Goal: Task Accomplishment & Management: Use online tool/utility

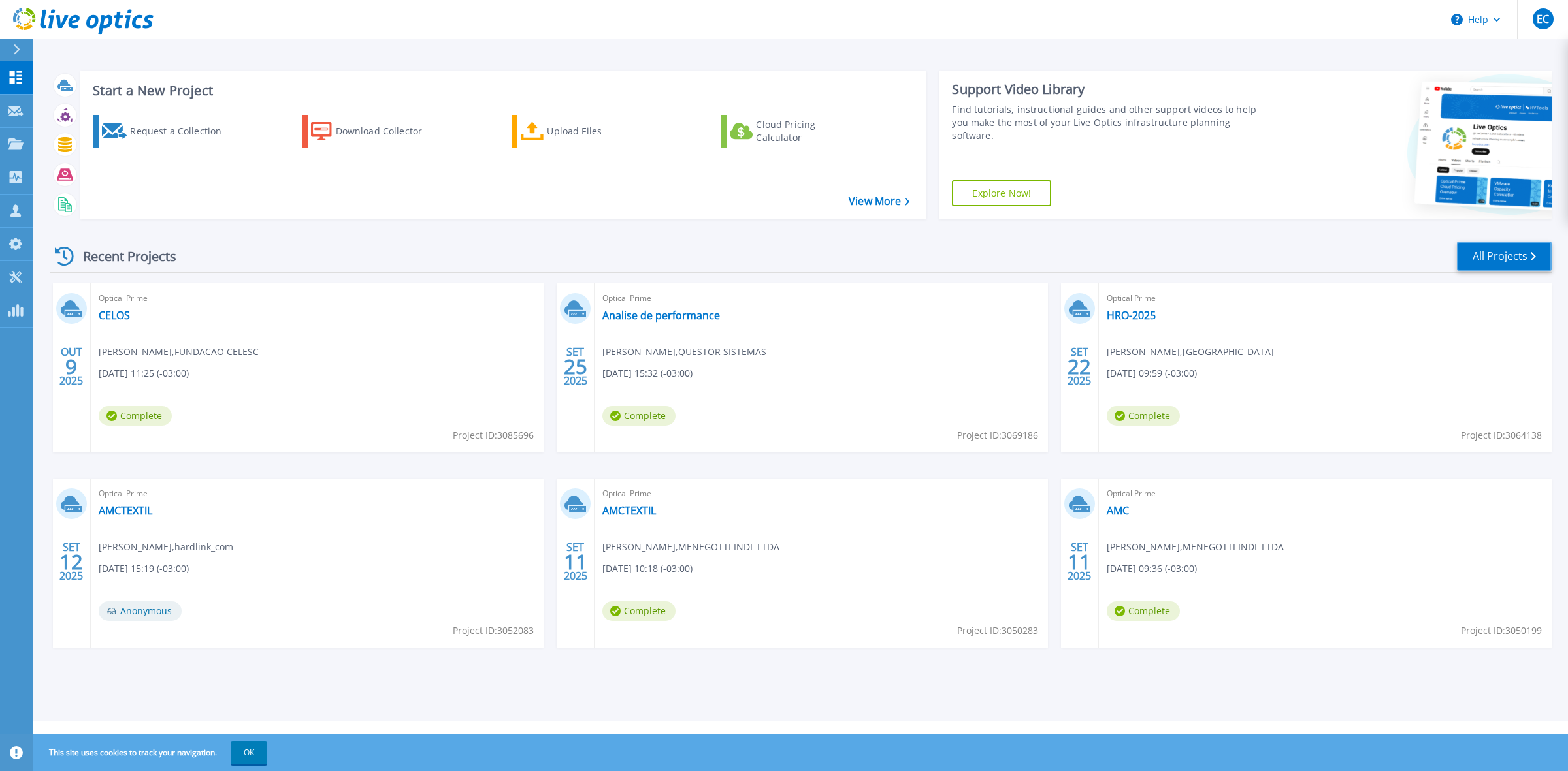
click at [1506, 256] on link "All Projects" at bounding box center [1504, 256] width 94 height 29
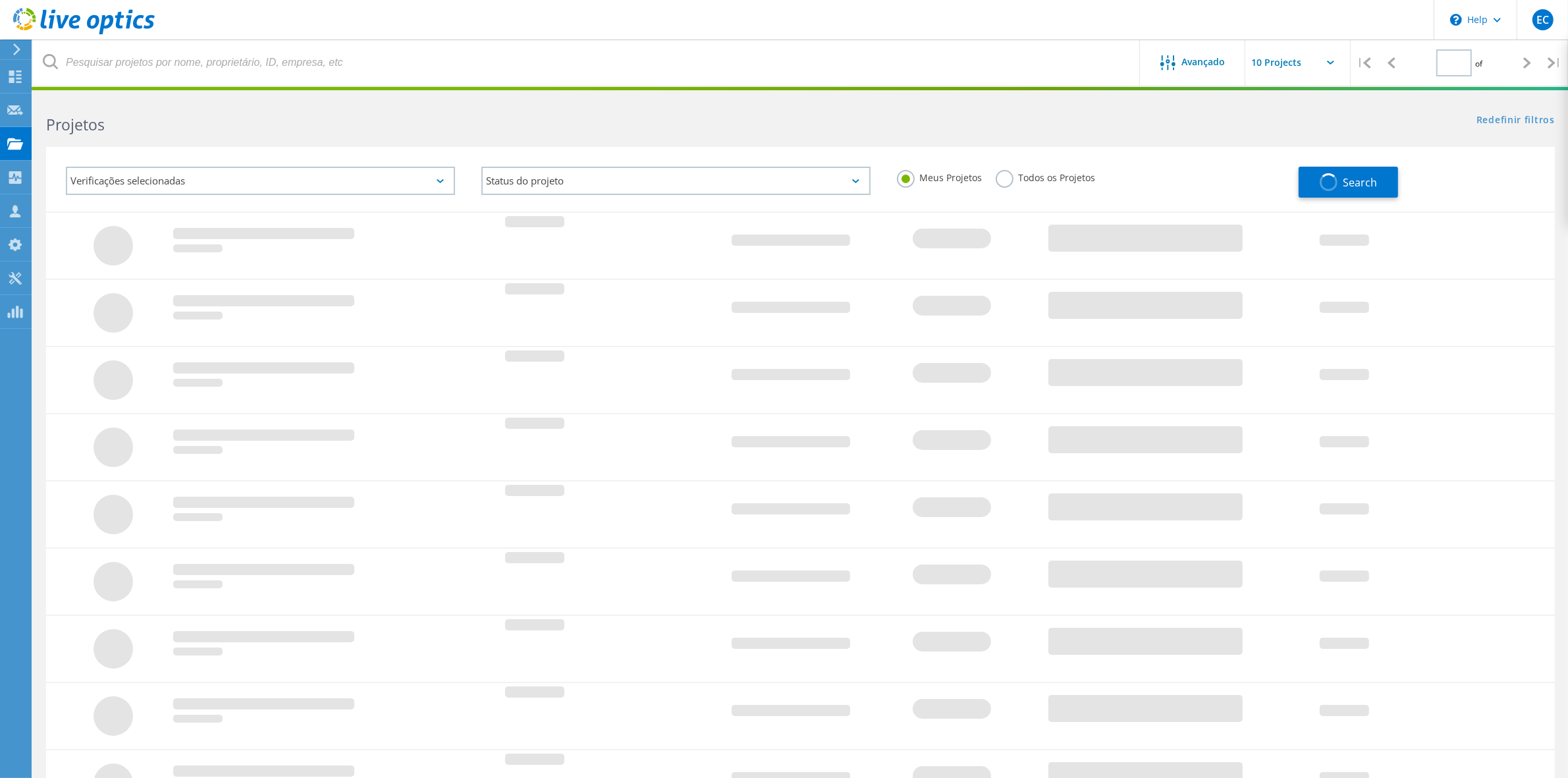
type input "1"
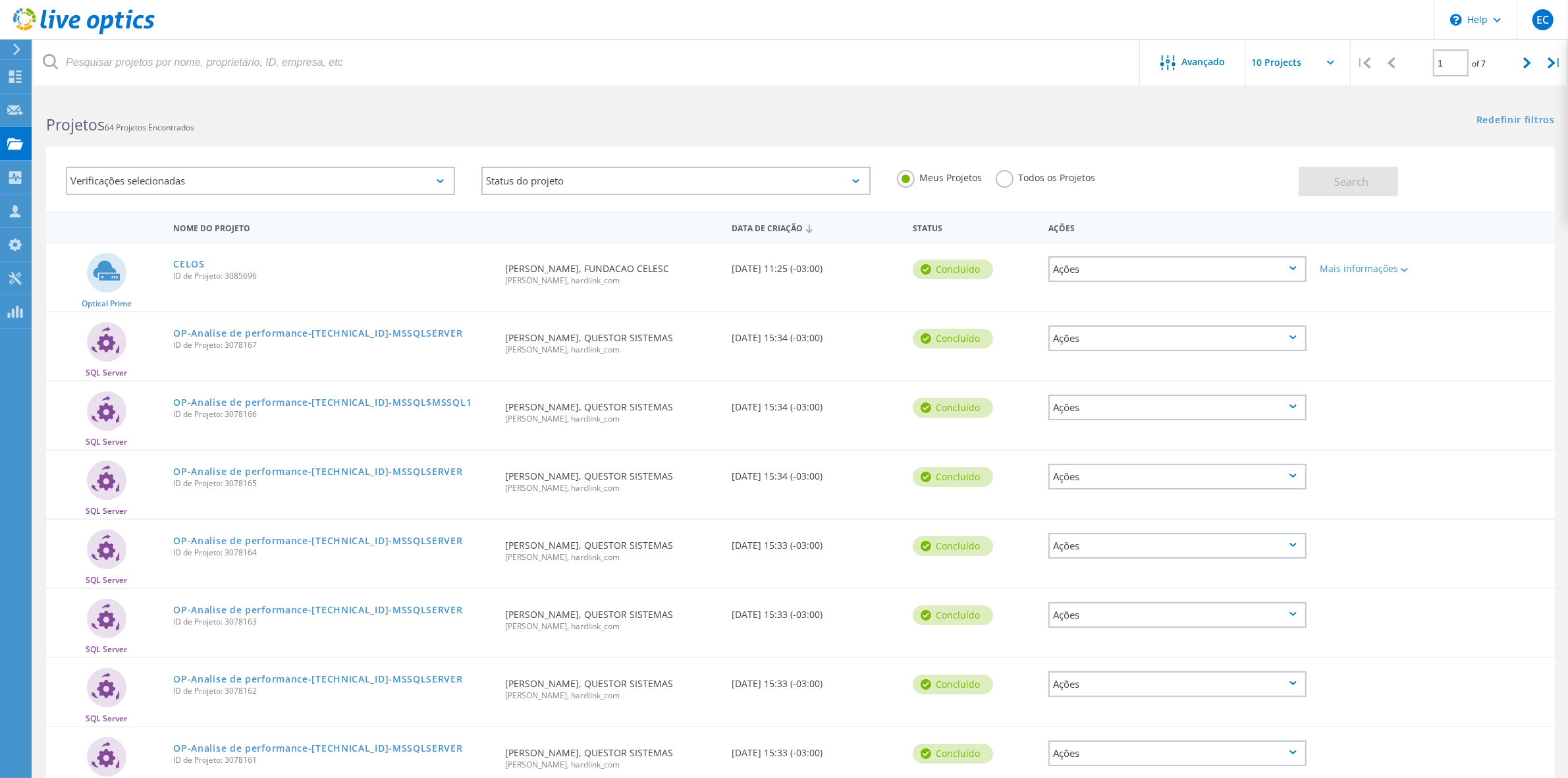
click at [343, 189] on div "Verificações selecionadas" at bounding box center [261, 181] width 389 height 28
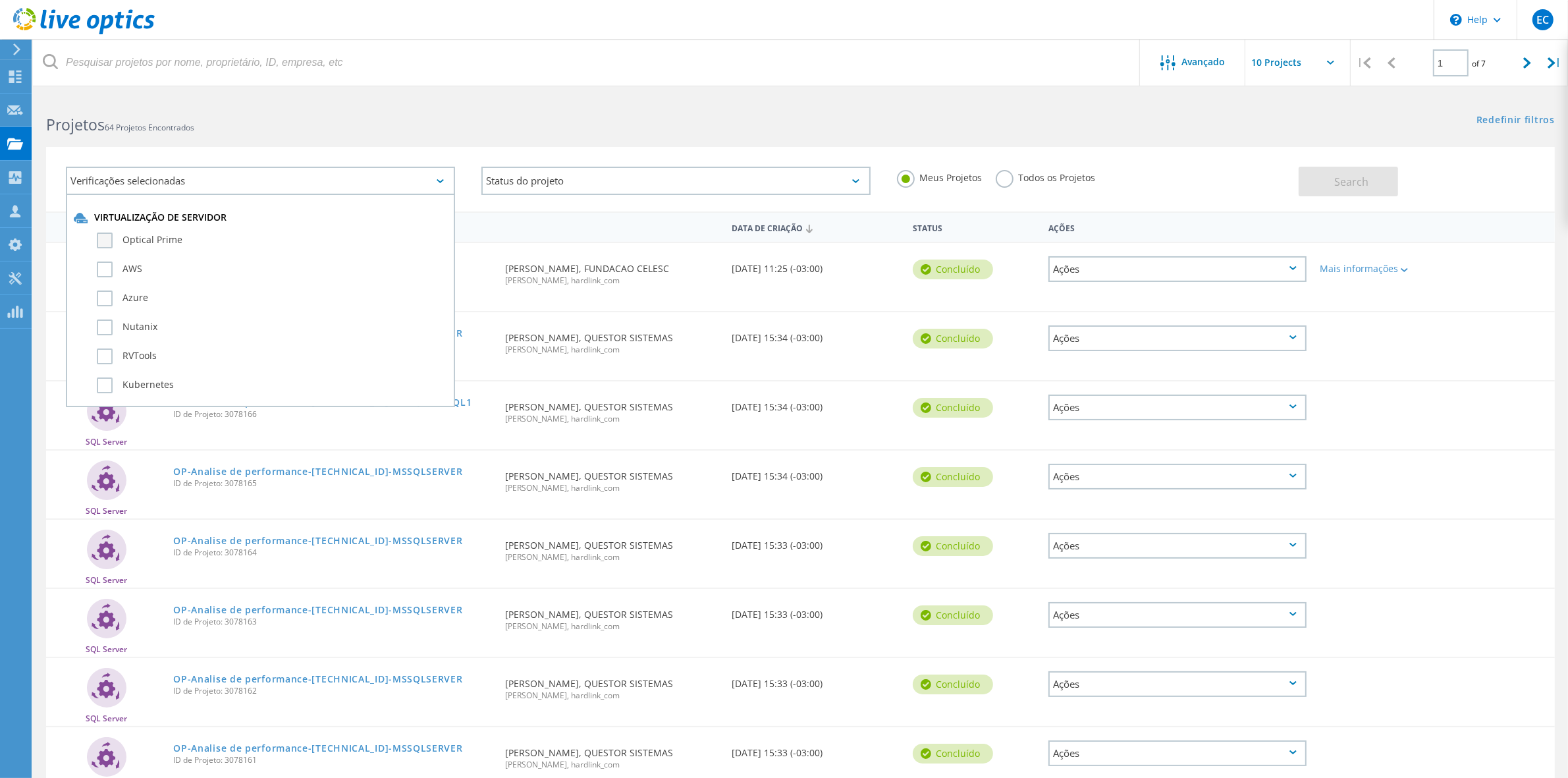
click at [137, 238] on label "Optical Prime" at bounding box center [271, 240] width 350 height 16
click at [0, 0] on input "Optical Prime" at bounding box center [0, 0] width 0 height 0
click at [1352, 175] on span "Search" at bounding box center [1351, 182] width 34 height 14
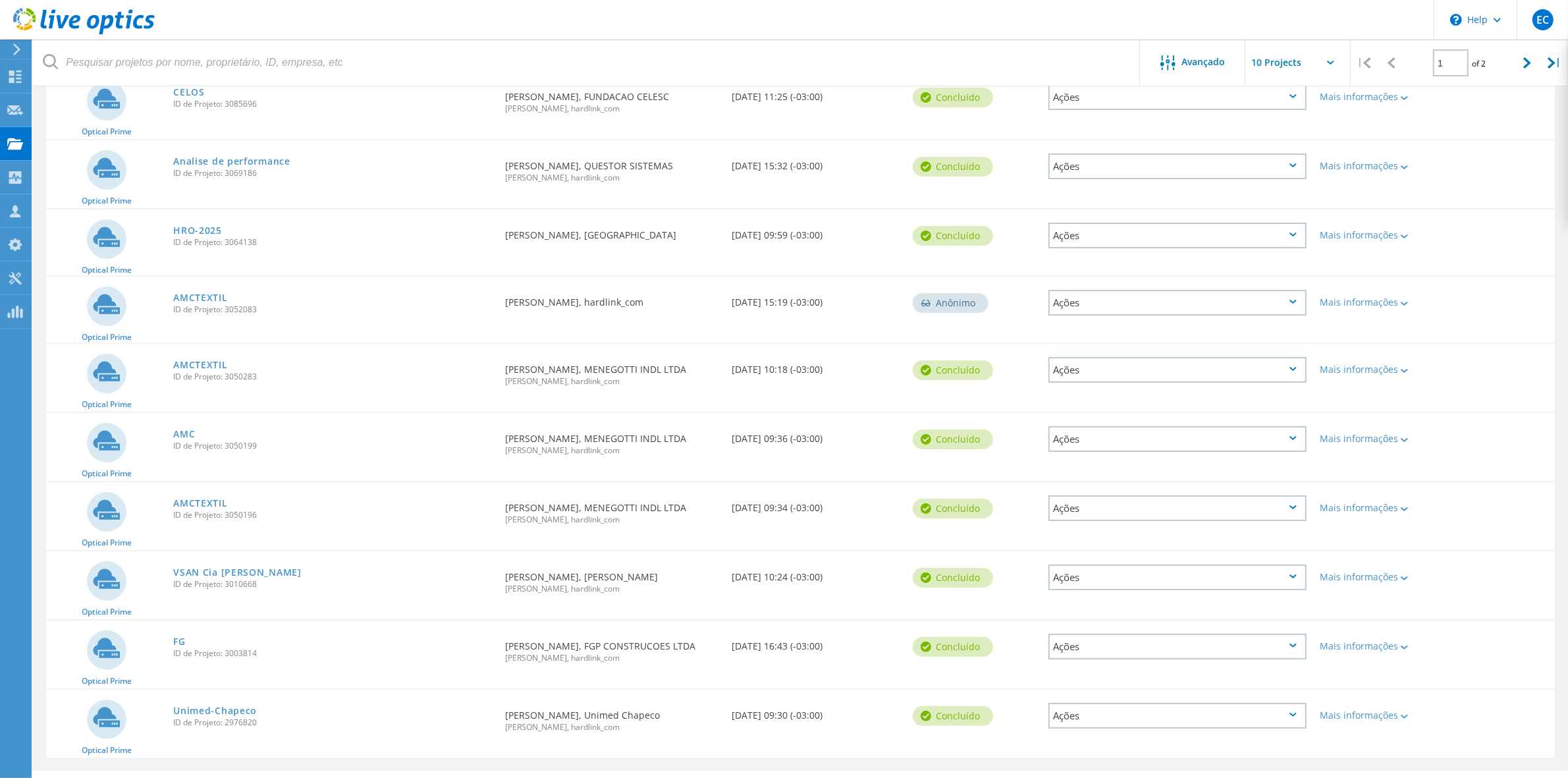
scroll to position [198, 0]
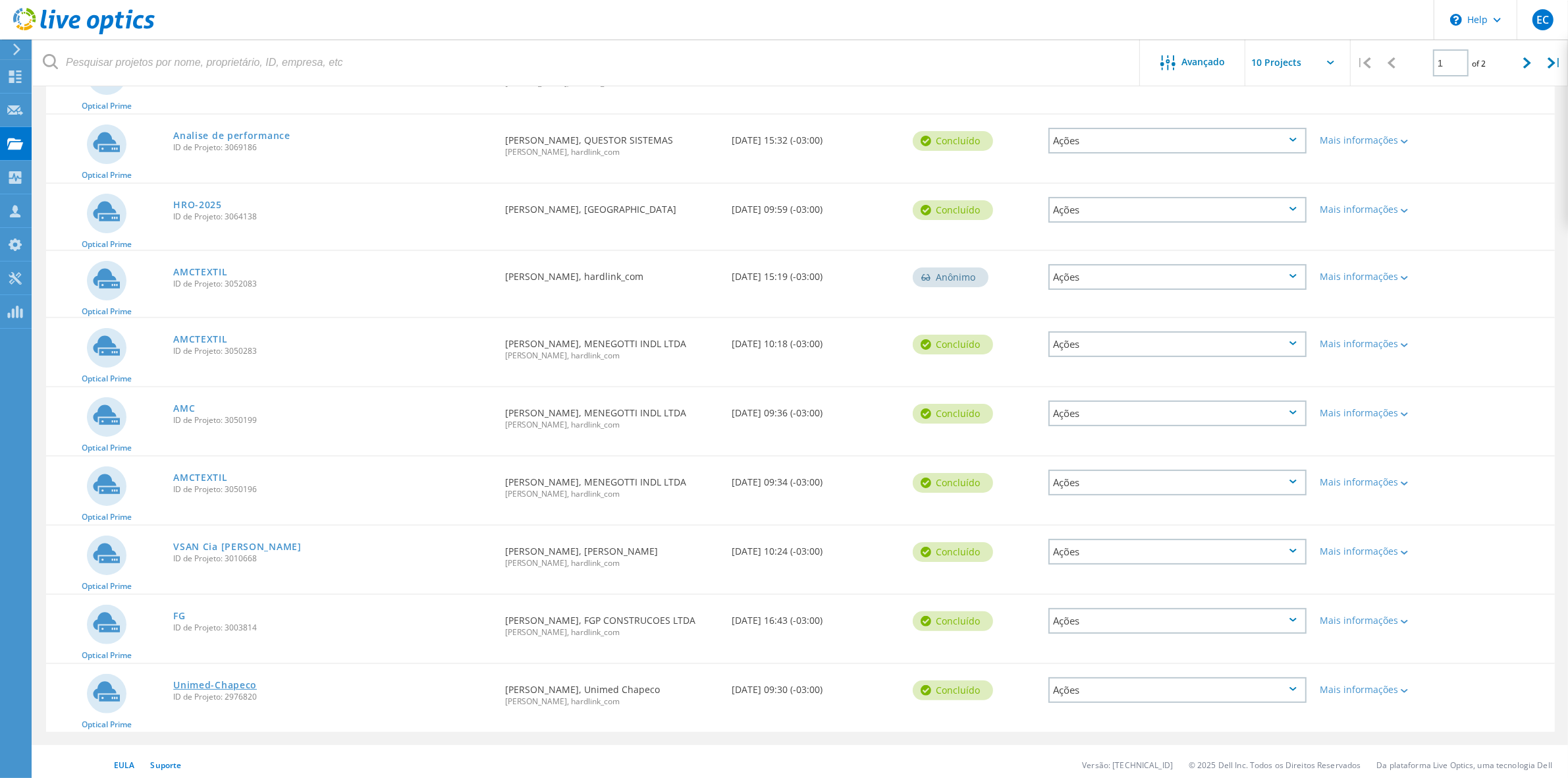
click at [202, 681] on link "Unimed-Chapeco" at bounding box center [215, 685] width 84 height 9
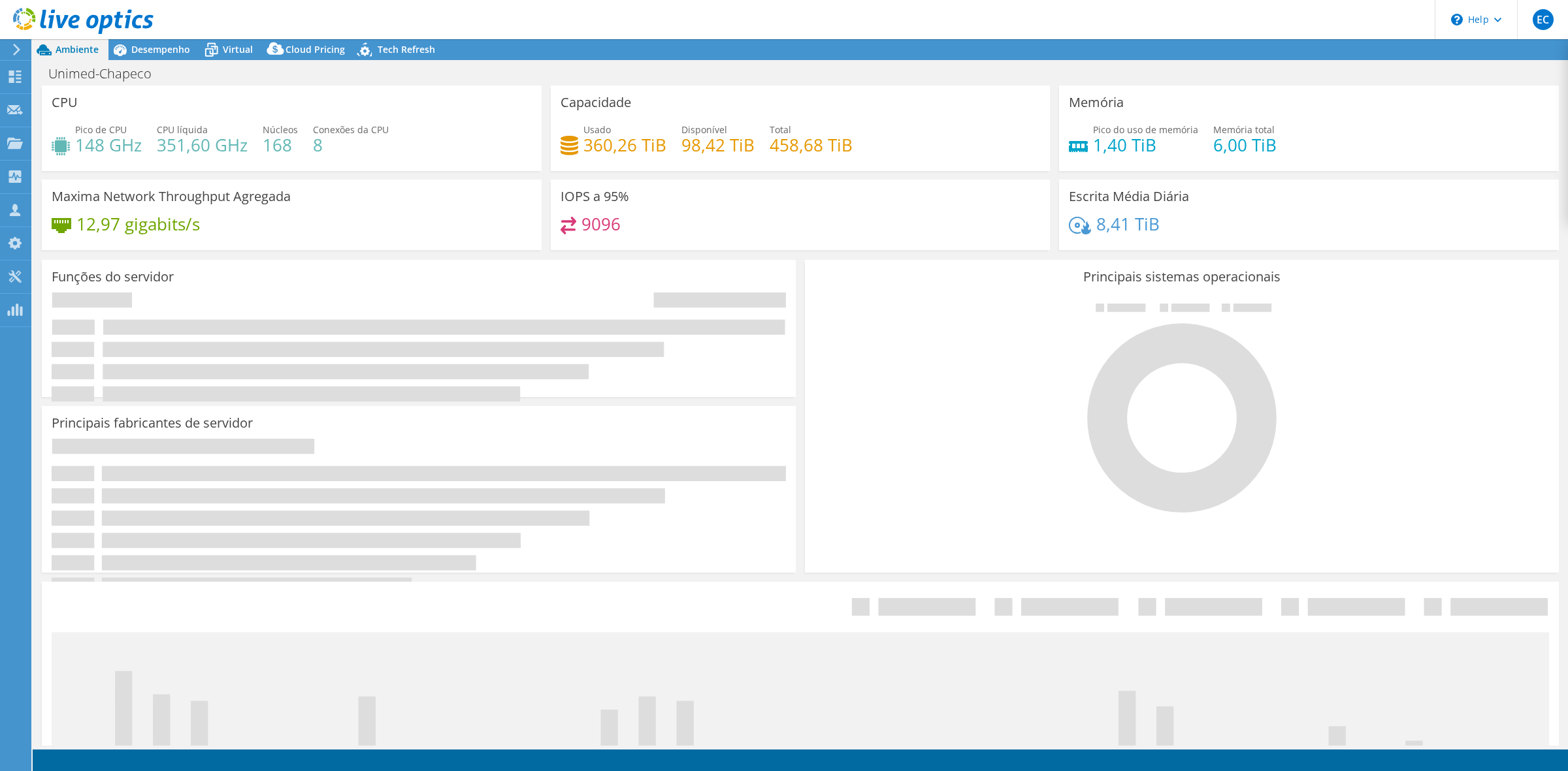
select select "SouthAmerica"
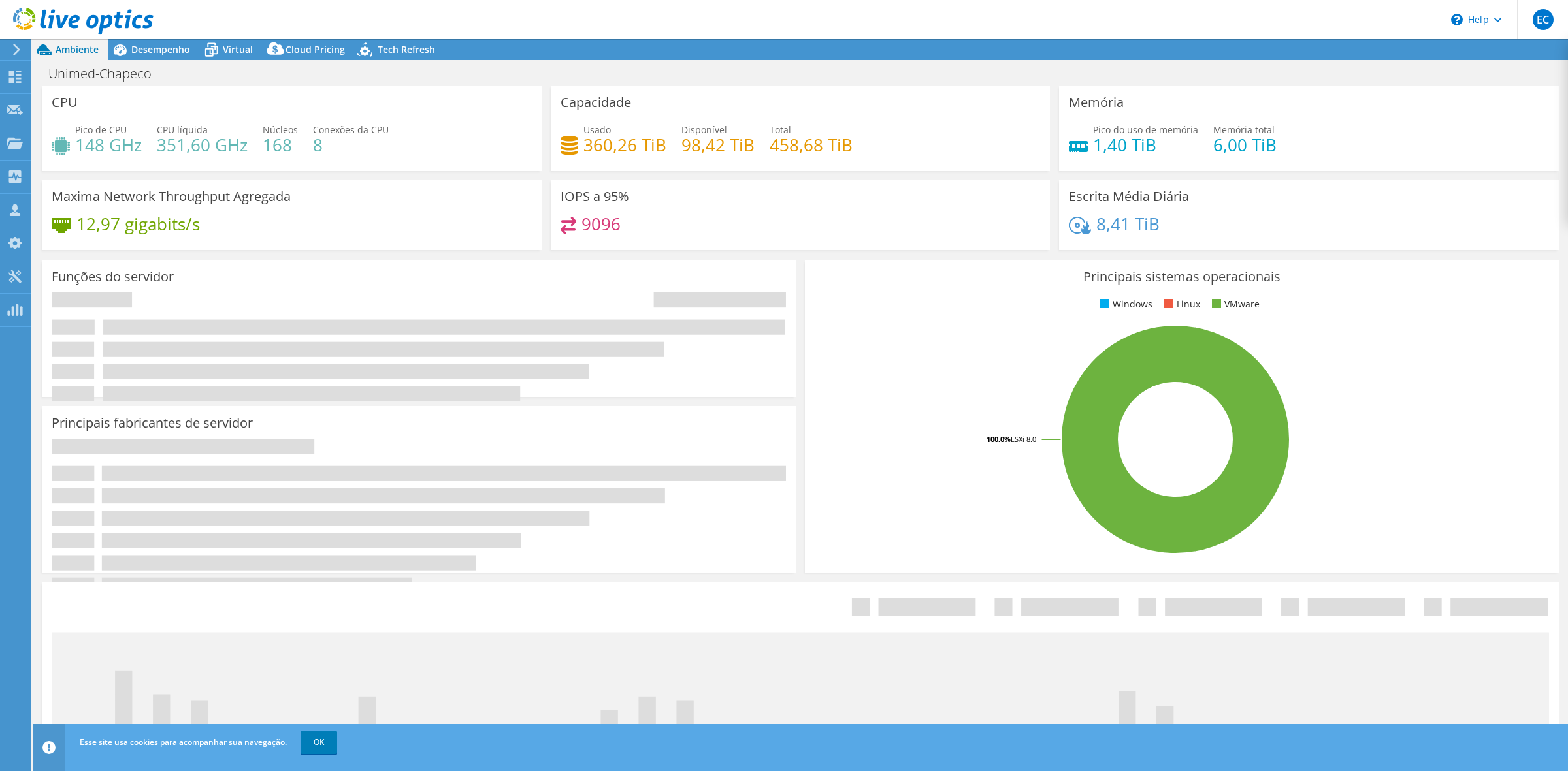
select select "BRL"
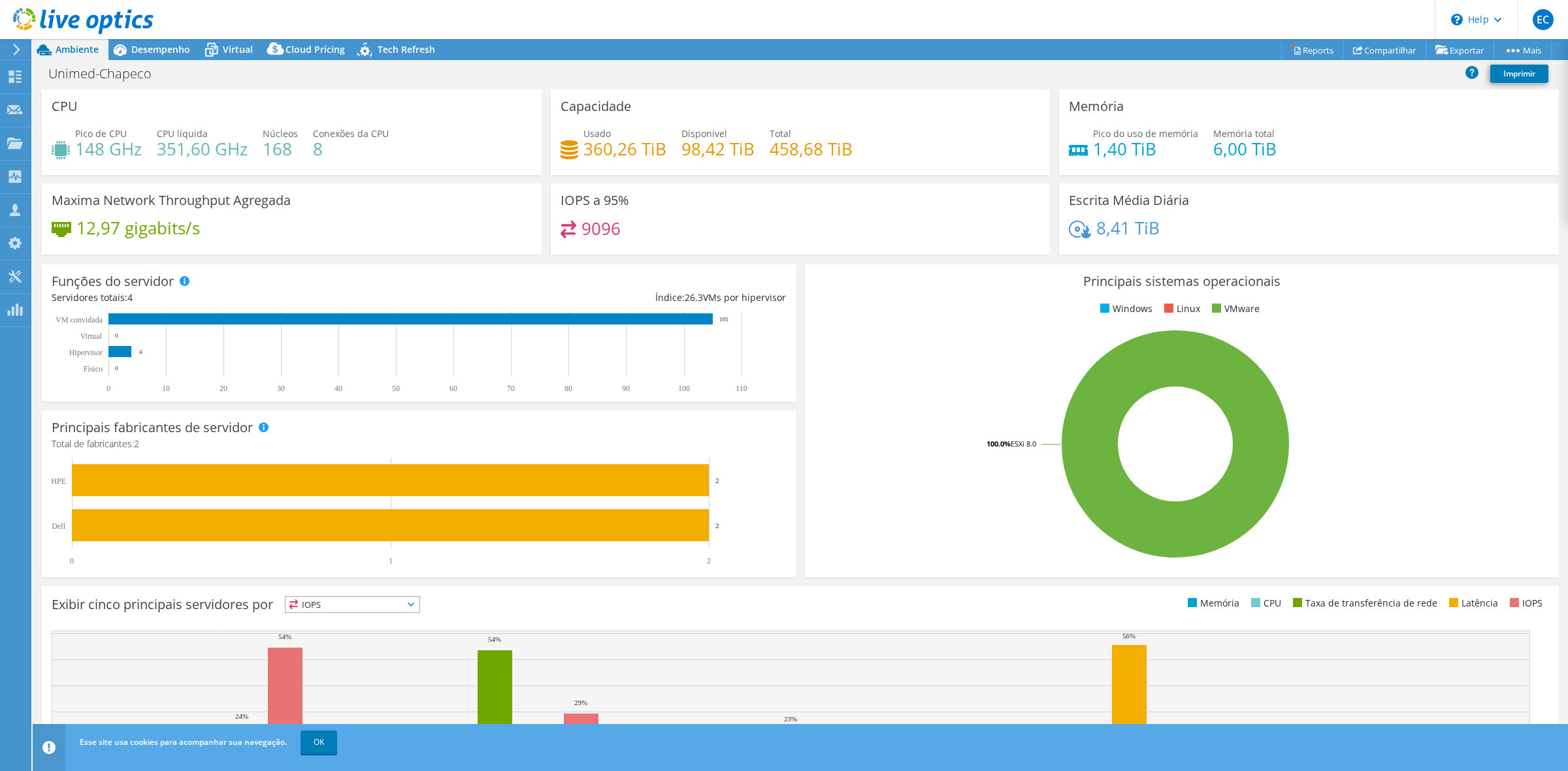
click at [128, 29] on icon at bounding box center [84, 21] width 141 height 27
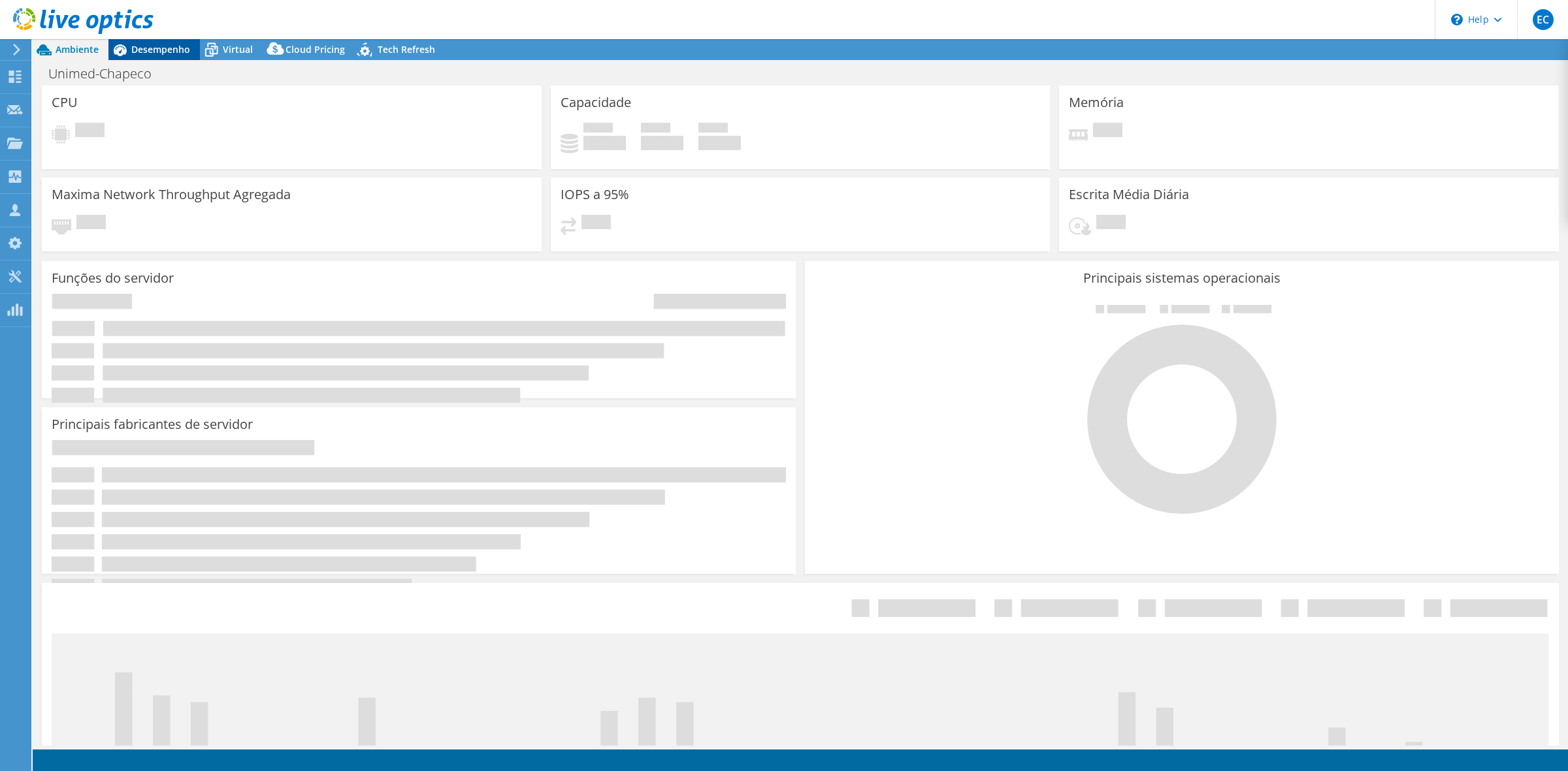
select select "SouthAmerica"
click at [155, 49] on span "Desempenho" at bounding box center [161, 49] width 59 height 13
select select "SouthAmerica"
select select "BRL"
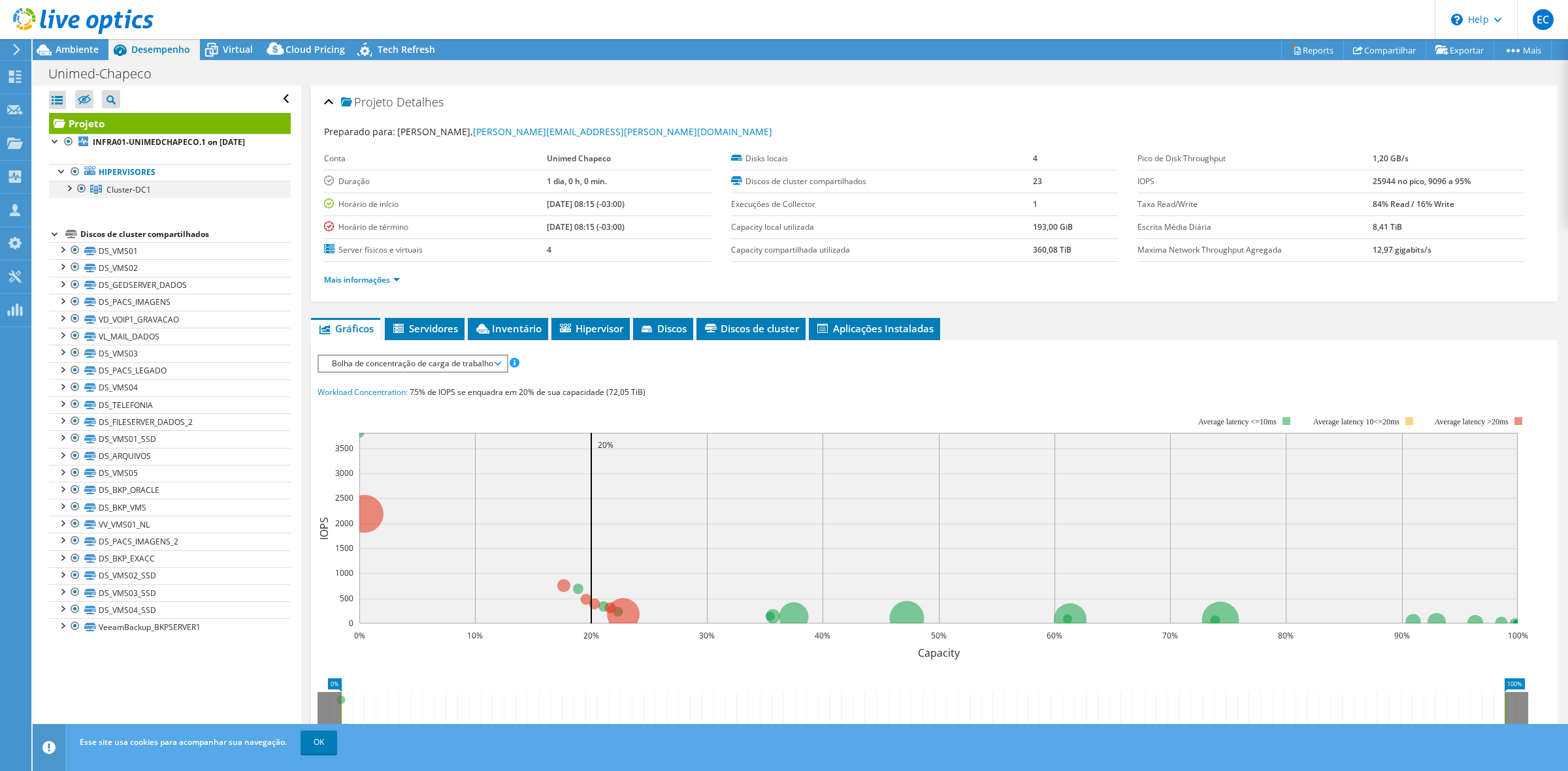
click at [72, 187] on div at bounding box center [69, 187] width 13 height 13
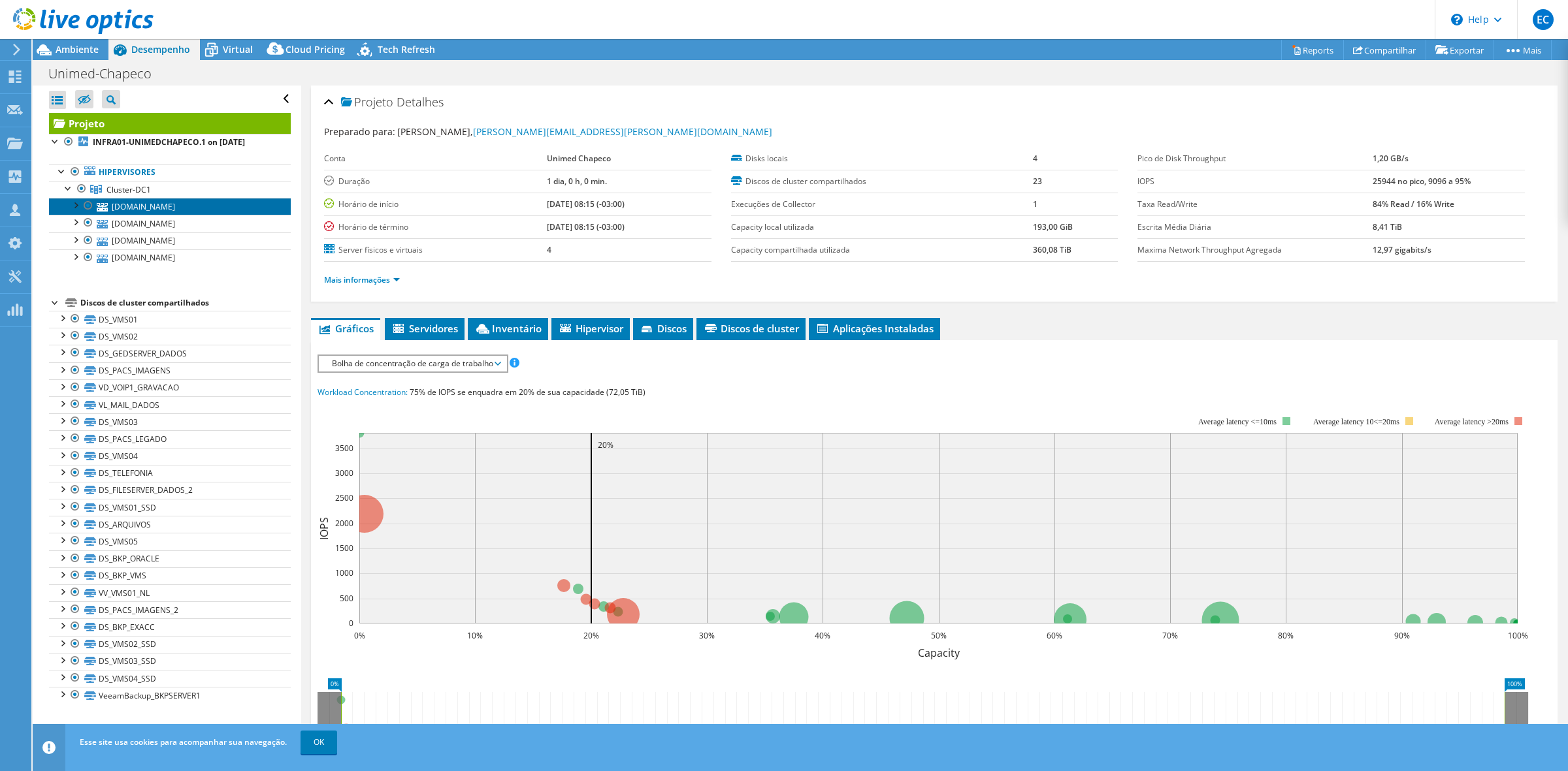
click at [134, 213] on link "[DOMAIN_NAME]" at bounding box center [169, 206] width 242 height 17
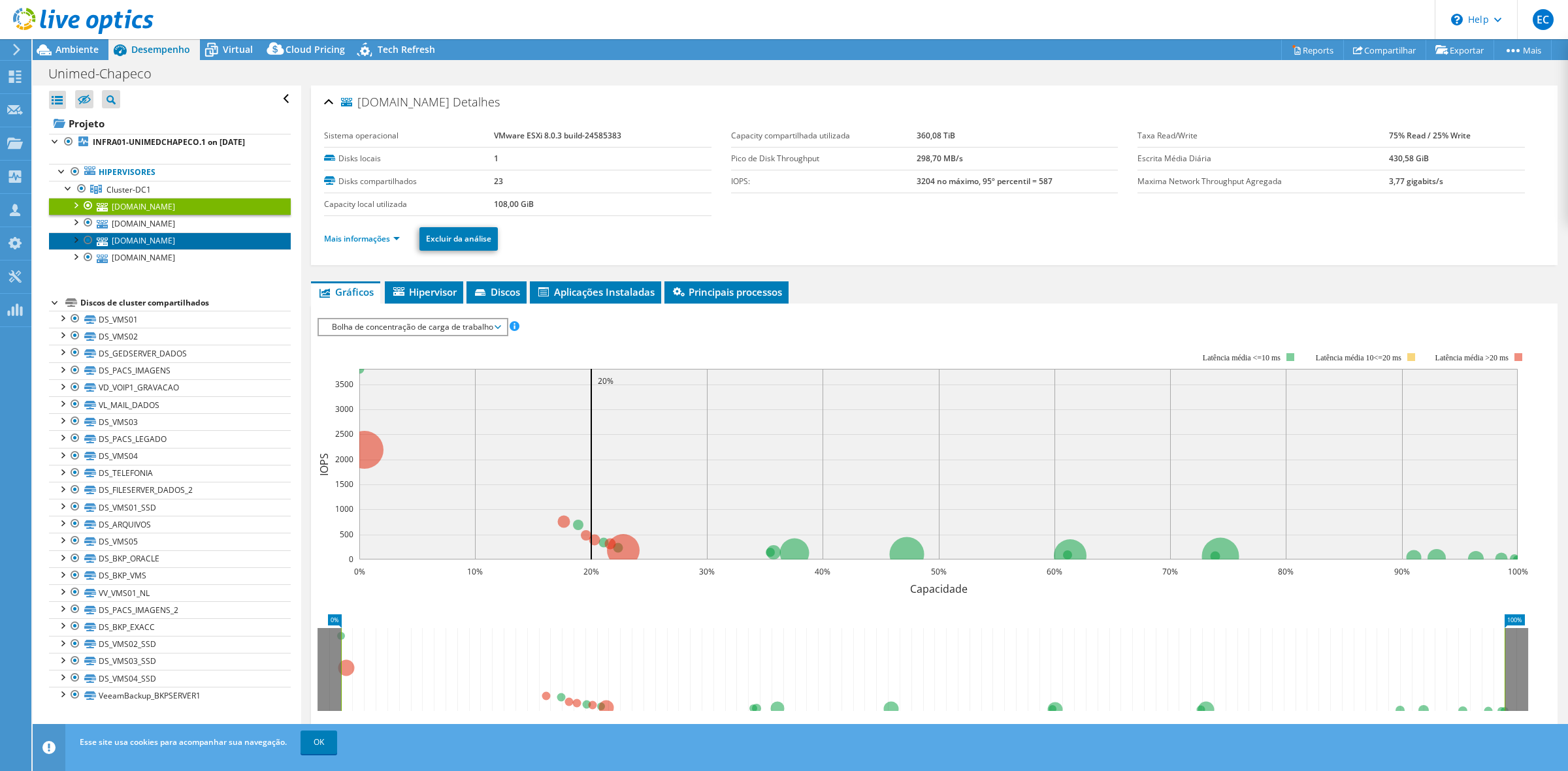
click at [124, 238] on link "[DOMAIN_NAME]" at bounding box center [169, 240] width 242 height 17
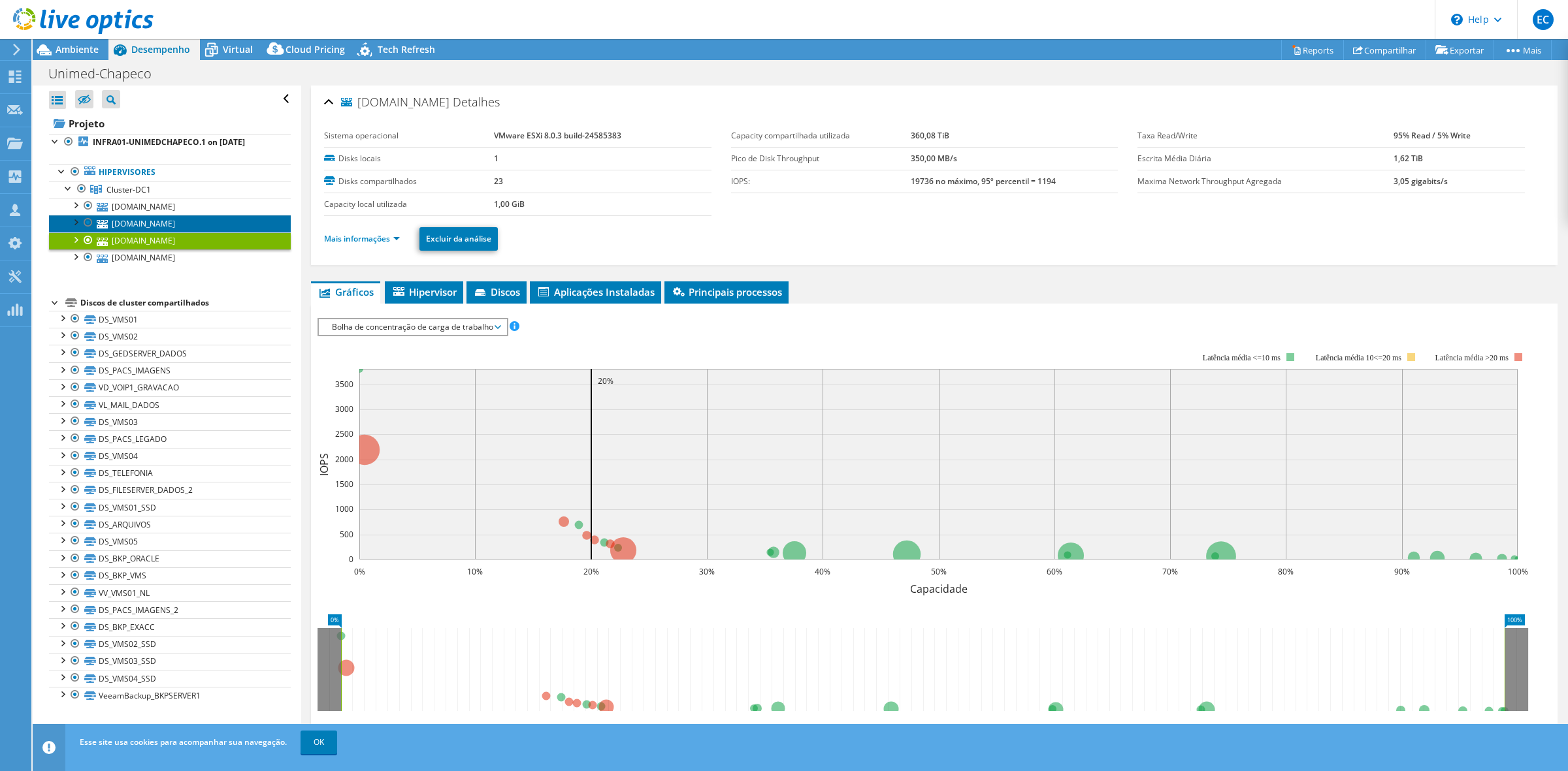
click at [131, 226] on link "[DOMAIN_NAME]" at bounding box center [169, 223] width 242 height 17
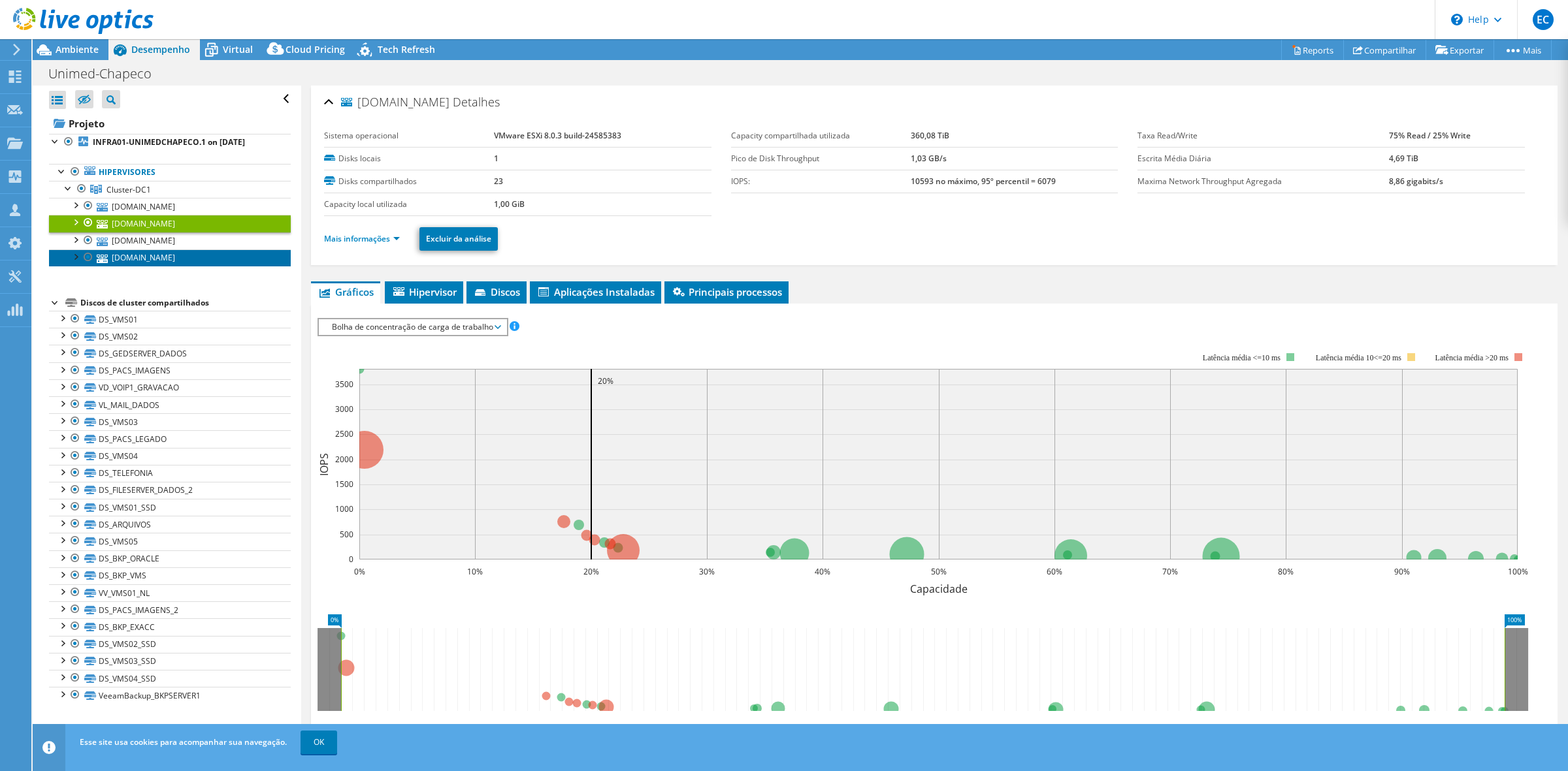
click at [139, 266] on link "[DOMAIN_NAME]" at bounding box center [169, 258] width 242 height 17
